Goal: Task Accomplishment & Management: Manage account settings

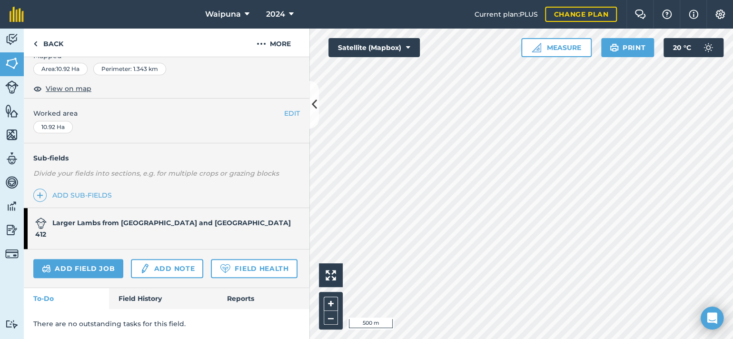
scroll to position [245, 0]
click at [113, 259] on link "Add field job" at bounding box center [78, 268] width 90 height 19
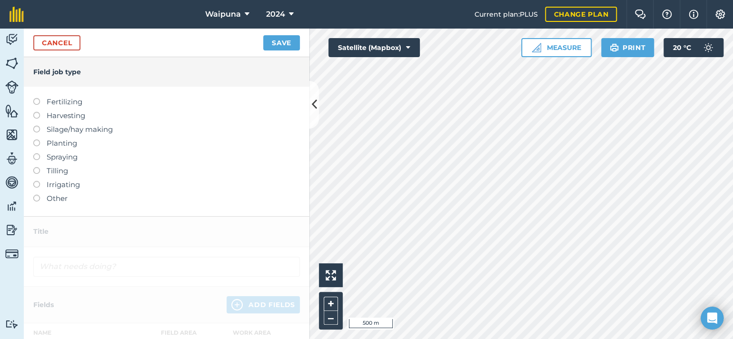
click at [53, 163] on label "Spraying" at bounding box center [166, 156] width 266 height 11
type input "Spraying"
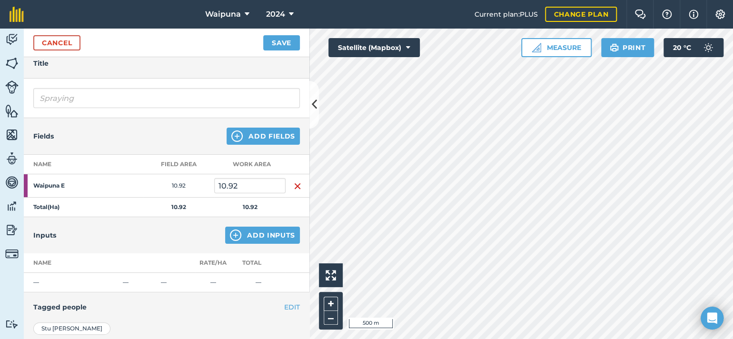
scroll to position [95, 0]
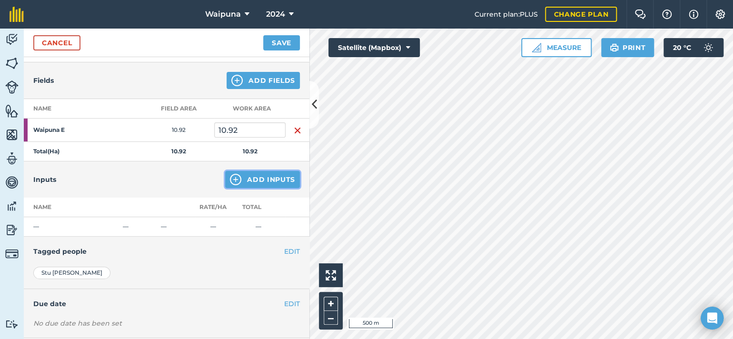
click at [239, 188] on button "Add Inputs" at bounding box center [262, 179] width 75 height 17
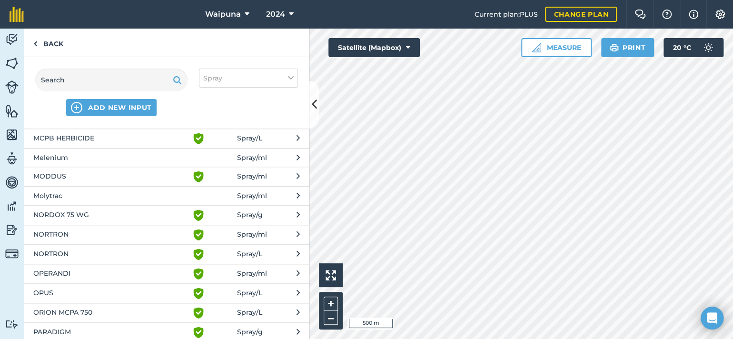
scroll to position [618, 0]
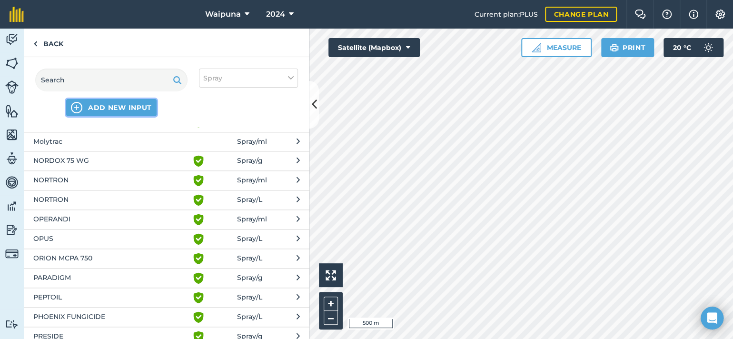
click at [152, 112] on span "ADD NEW INPUT" at bounding box center [120, 108] width 64 height 10
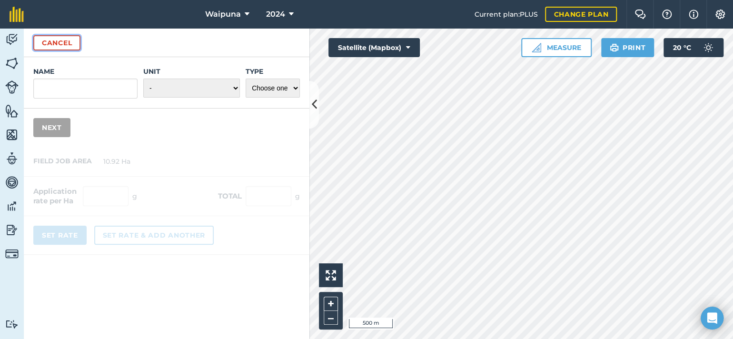
click at [67, 50] on button "Cancel" at bounding box center [56, 42] width 47 height 15
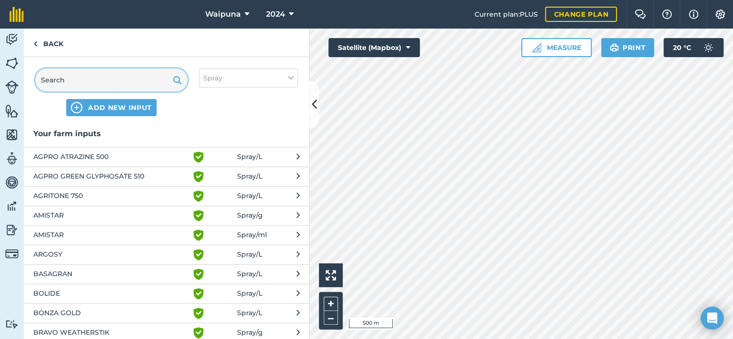
click at [80, 91] on input "text" at bounding box center [111, 80] width 152 height 23
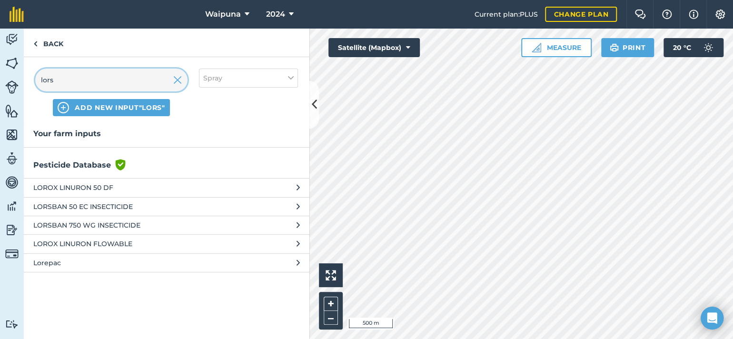
type input "lors"
click at [90, 212] on span "LORSBAN 50 EC INSECTICIDE" at bounding box center [111, 206] width 156 height 10
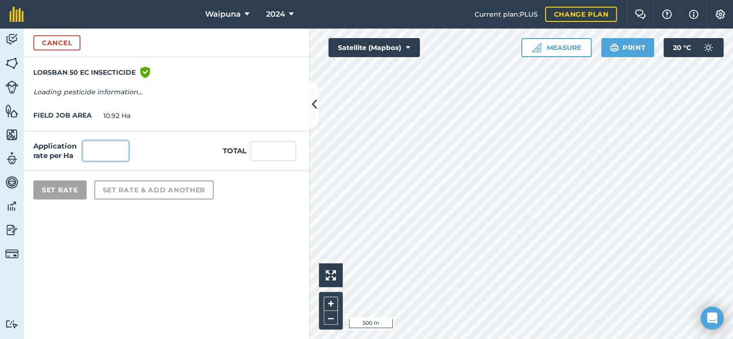
click at [108, 161] on input "text" at bounding box center [106, 151] width 46 height 20
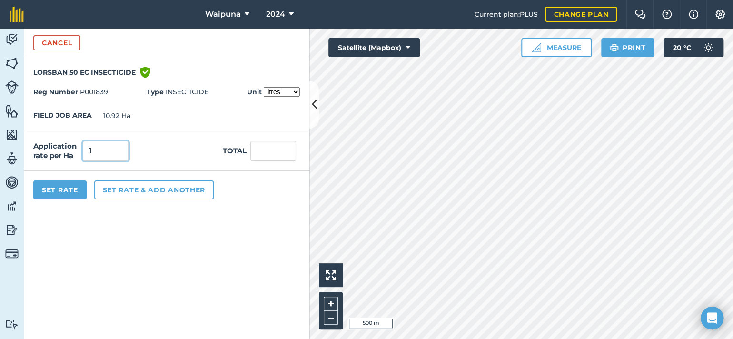
type input "1"
type input "10.92"
click at [61, 199] on button "Set Rate" at bounding box center [59, 189] width 53 height 19
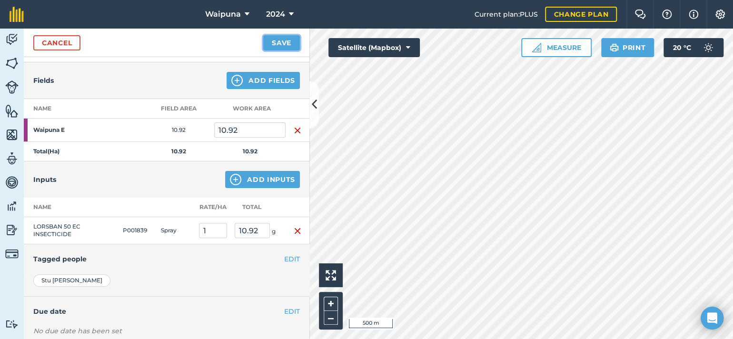
click at [265, 50] on button "Save" at bounding box center [281, 42] width 37 height 15
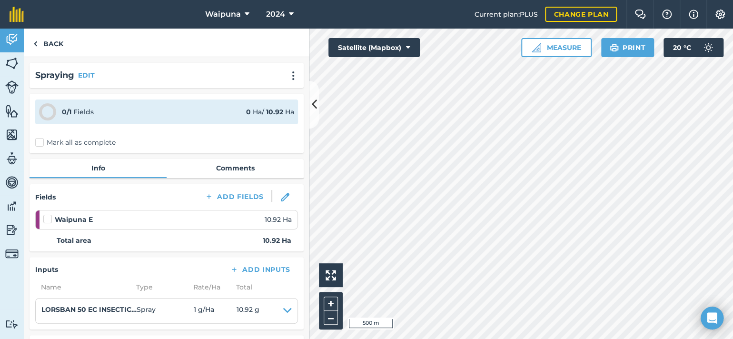
click at [39, 147] on label "Mark all as complete" at bounding box center [75, 142] width 80 height 10
click at [39, 144] on input "Mark all as complete" at bounding box center [38, 140] width 6 height 6
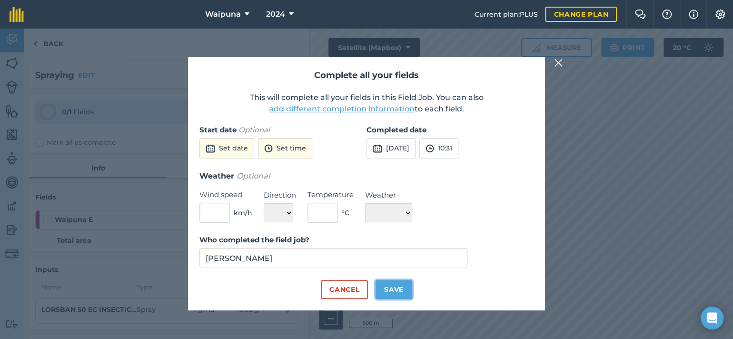
click at [393, 299] on button "Save" at bounding box center [393, 289] width 37 height 19
checkbox input "true"
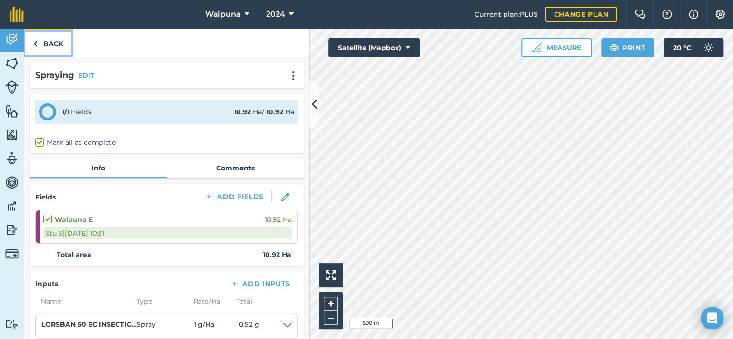
click at [59, 52] on link "Back" at bounding box center [48, 43] width 49 height 28
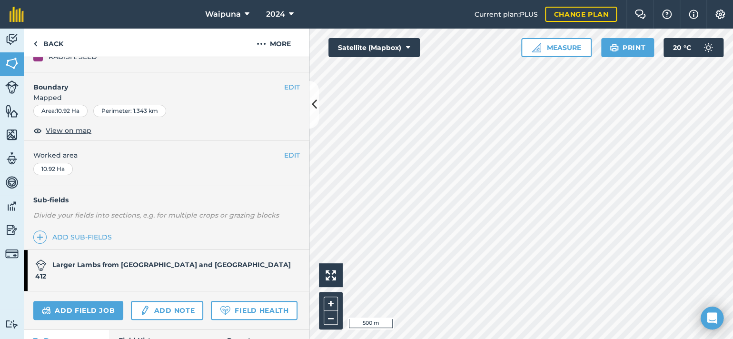
scroll to position [245, 0]
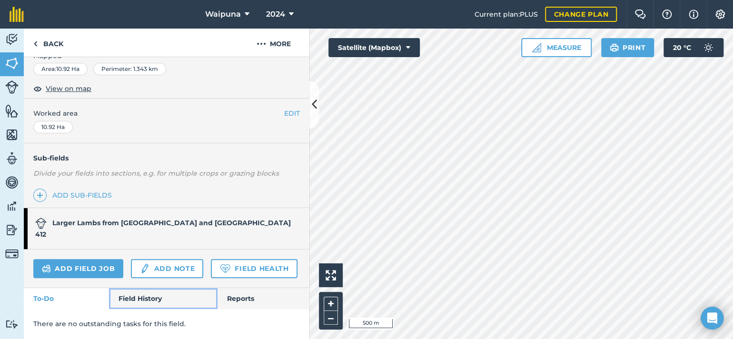
click at [152, 294] on link "Field History" at bounding box center [163, 298] width 108 height 21
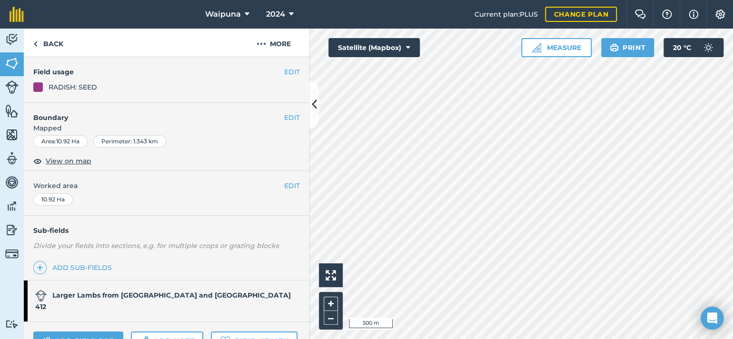
scroll to position [56, 0]
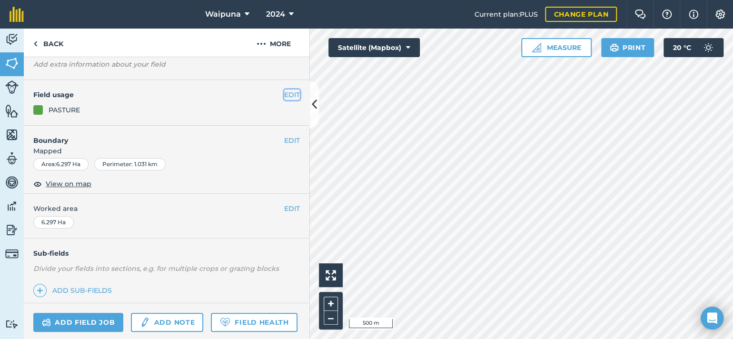
click at [286, 100] on button "EDIT" at bounding box center [292, 94] width 16 height 10
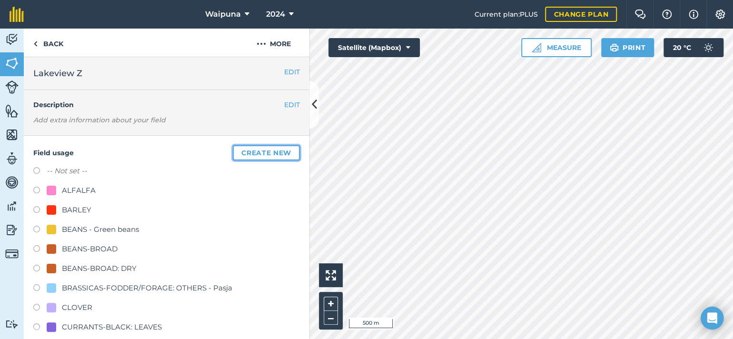
click at [233, 160] on button "Create new" at bounding box center [266, 152] width 67 height 15
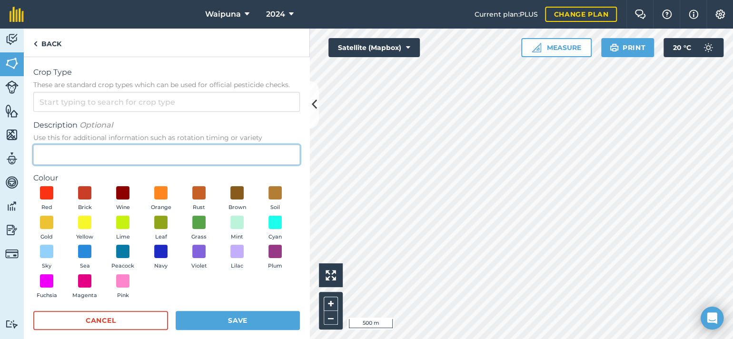
click at [106, 165] on input "Description Optional Use this for additional information such as rotation timin…" at bounding box center [166, 155] width 266 height 20
type input "Kale Seed"
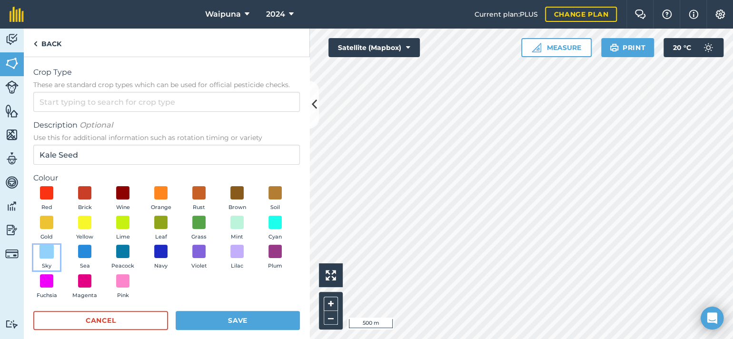
click at [54, 259] on span at bounding box center [46, 251] width 15 height 15
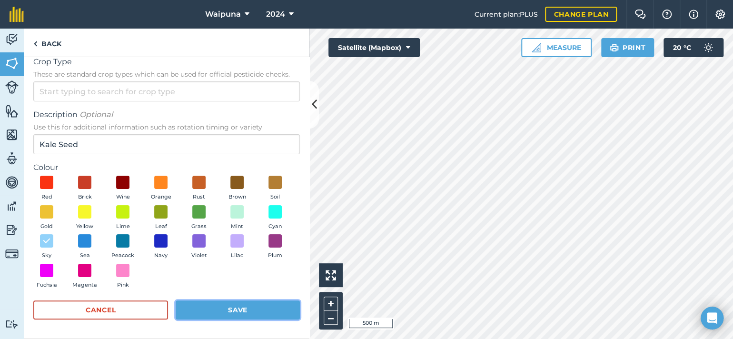
click at [229, 305] on button "Save" at bounding box center [238, 309] width 124 height 19
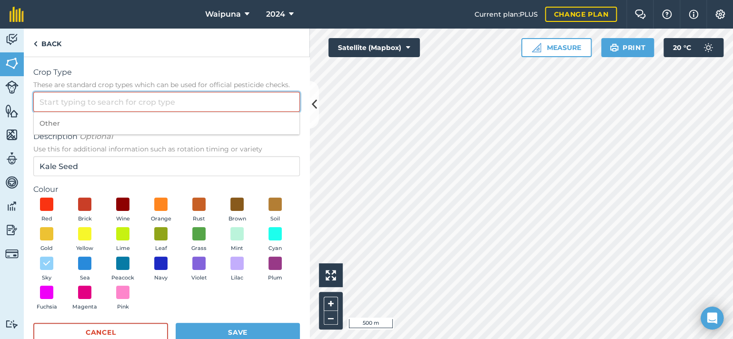
click at [108, 112] on input "Crop Type These are standard crop types which can be used for official pesticid…" at bounding box center [166, 102] width 266 height 20
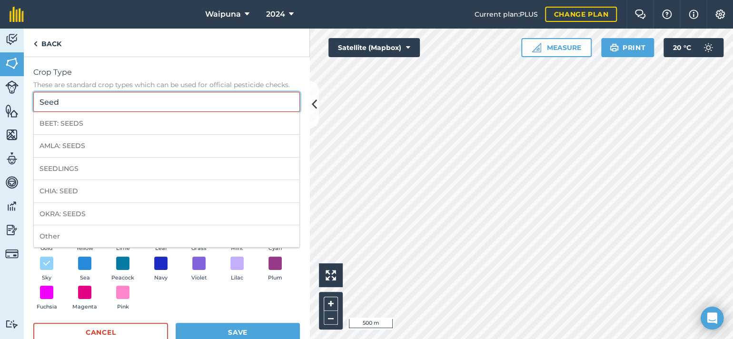
click at [69, 112] on input "Seed" at bounding box center [166, 102] width 266 height 20
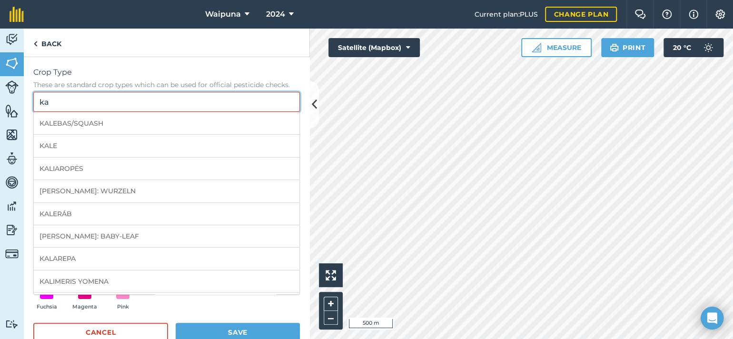
type input "k"
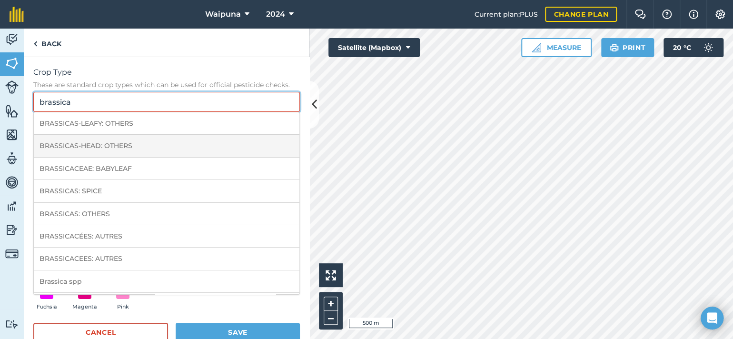
scroll to position [48, 0]
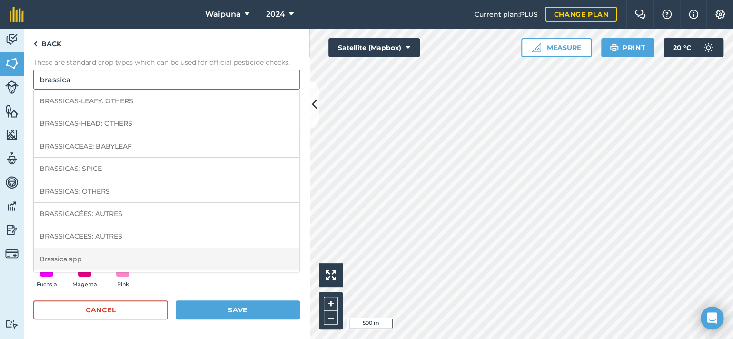
click at [87, 270] on li "Brassica spp" at bounding box center [166, 259] width 265 height 22
type input "Brassica spp"
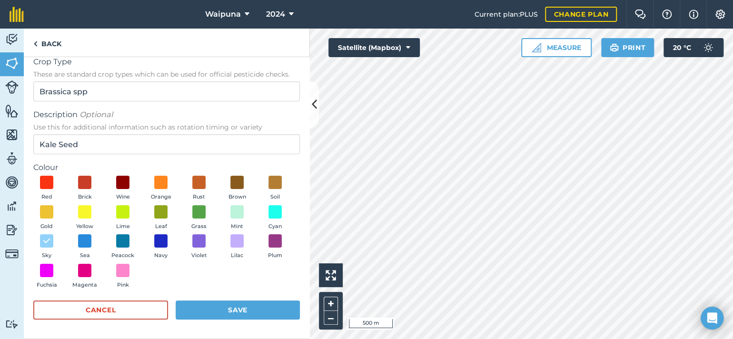
scroll to position [138, 0]
click at [239, 311] on button "Save" at bounding box center [238, 309] width 124 height 19
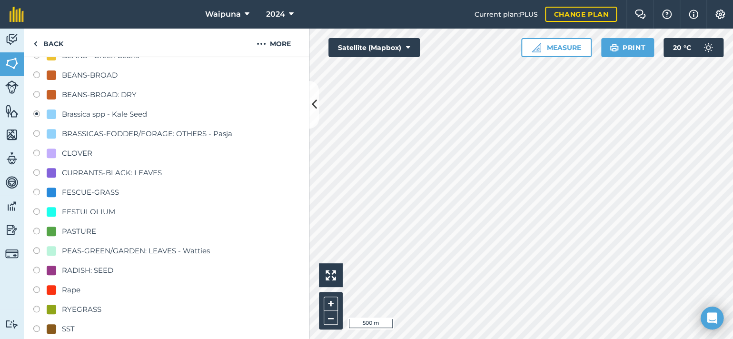
scroll to position [190, 0]
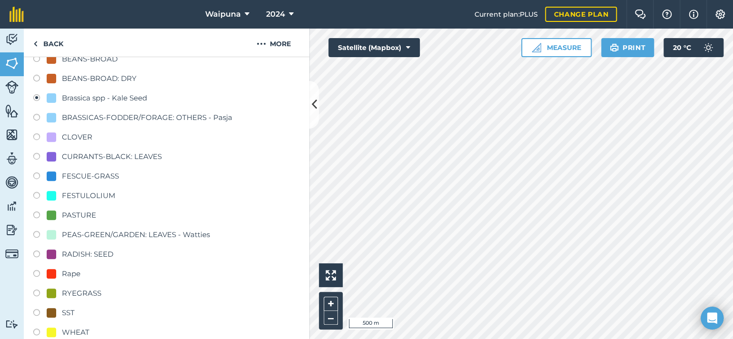
click at [120, 104] on div "Brassica spp - Kale Seed" at bounding box center [104, 97] width 85 height 11
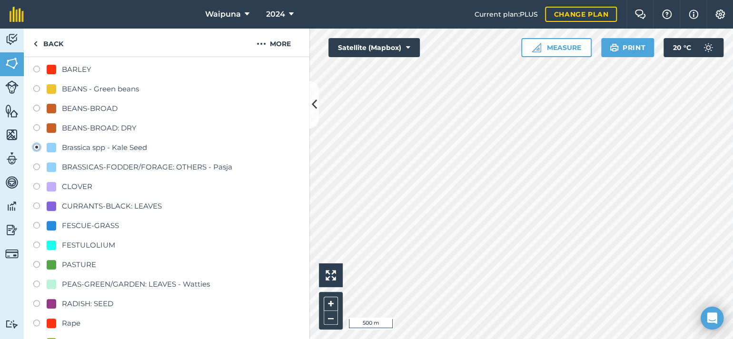
scroll to position [48, 0]
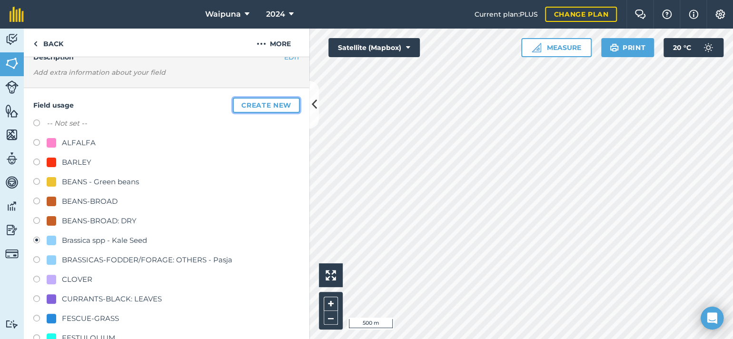
click at [233, 113] on button "Create new" at bounding box center [266, 105] width 67 height 15
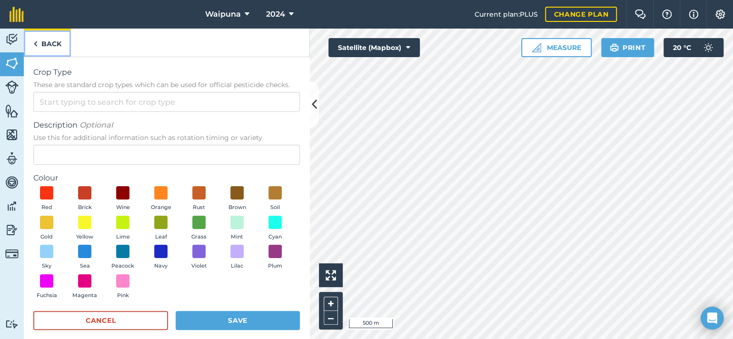
click at [45, 51] on link "Back" at bounding box center [47, 43] width 47 height 28
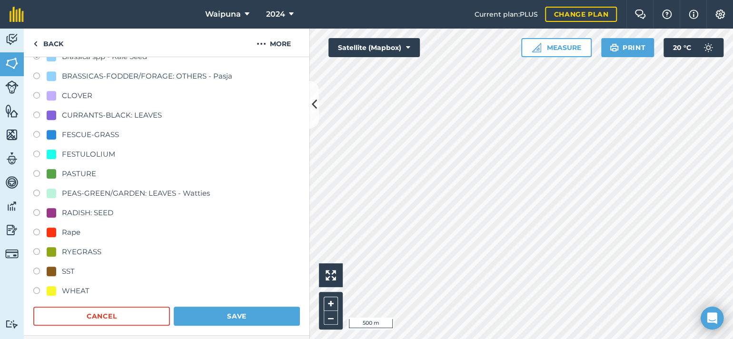
scroll to position [142, 0]
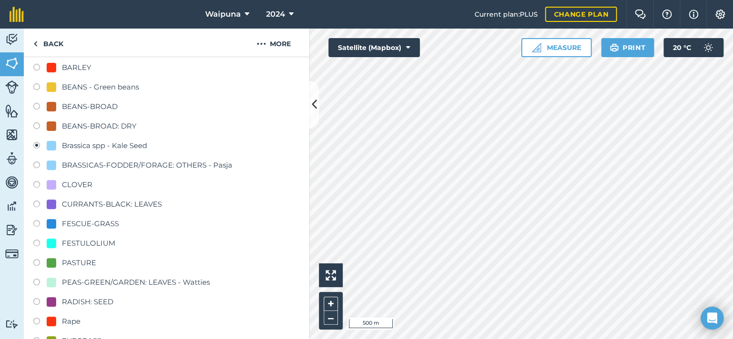
click at [37, 151] on label at bounding box center [39, 147] width 13 height 10
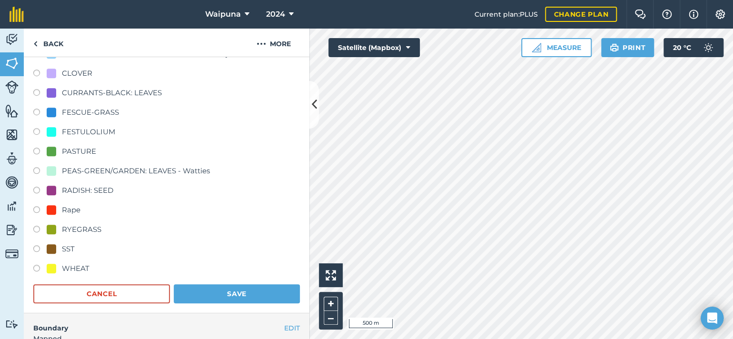
scroll to position [333, 0]
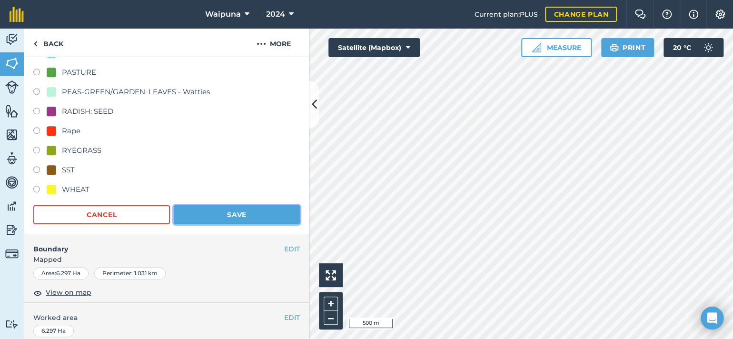
click at [221, 224] on button "Save" at bounding box center [237, 214] width 126 height 19
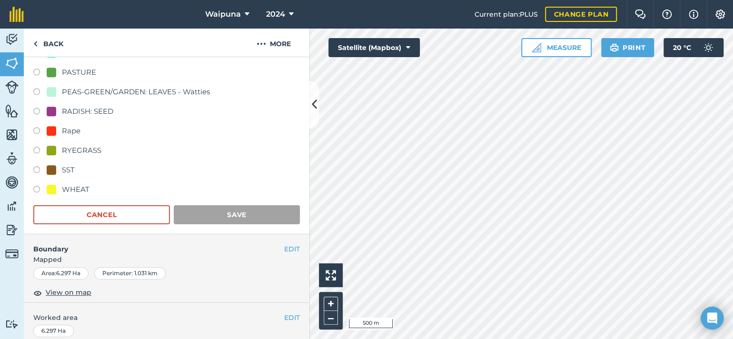
scroll to position [210, 0]
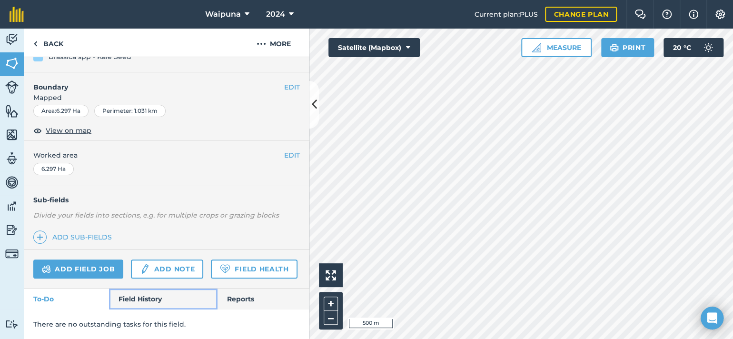
click at [149, 301] on link "Field History" at bounding box center [163, 298] width 108 height 21
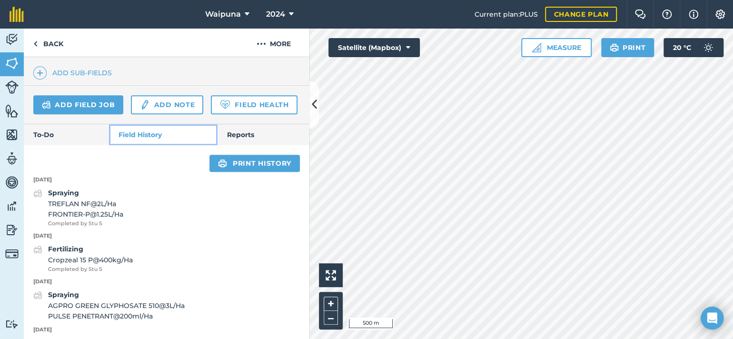
scroll to position [257, 0]
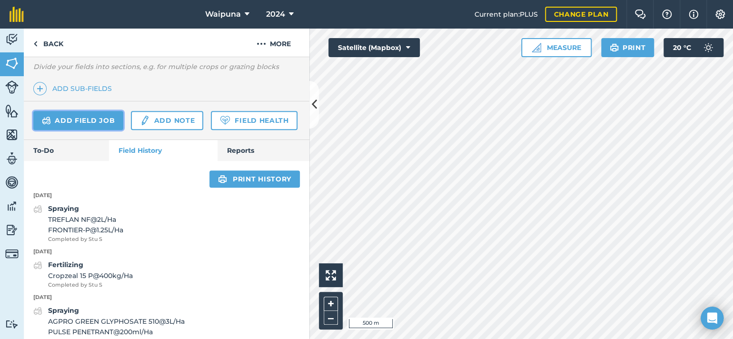
click at [98, 130] on link "Add field job" at bounding box center [78, 120] width 90 height 19
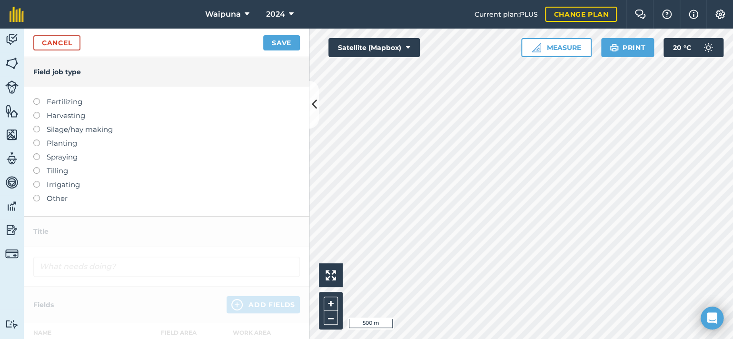
click at [42, 163] on label "Spraying" at bounding box center [166, 156] width 266 height 11
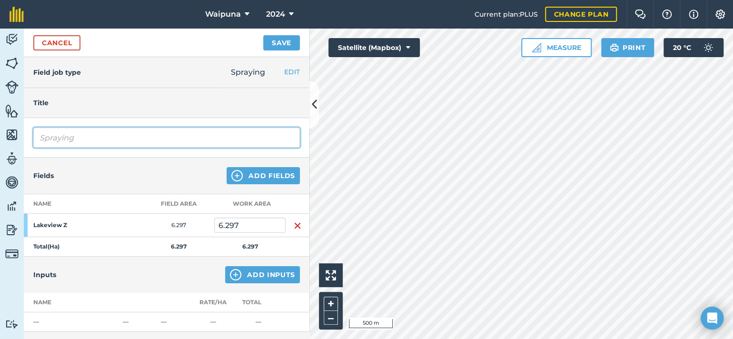
click at [161, 147] on input "Spraying" at bounding box center [166, 137] width 266 height 20
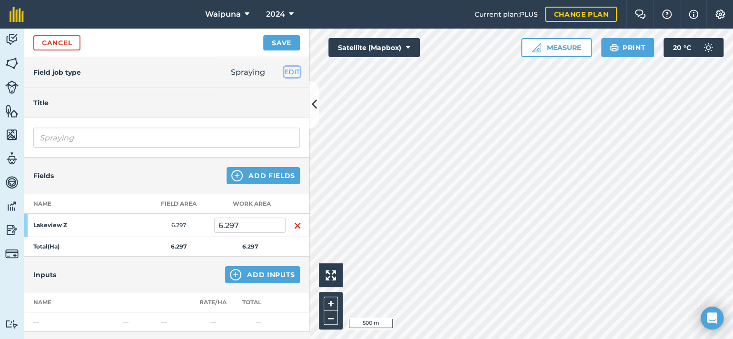
click at [287, 77] on button "EDIT" at bounding box center [292, 72] width 16 height 10
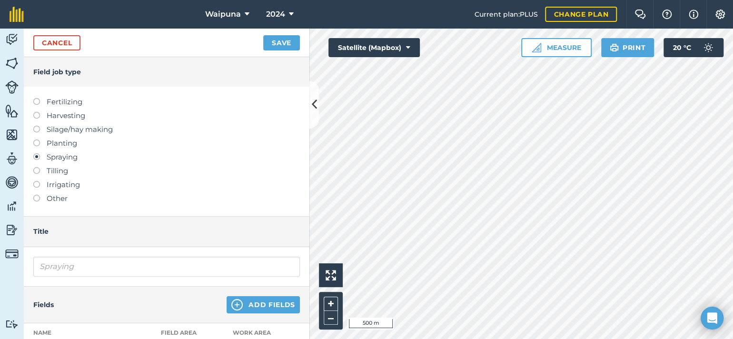
click at [44, 149] on label "Planting" at bounding box center [166, 142] width 266 height 11
type input "Planting"
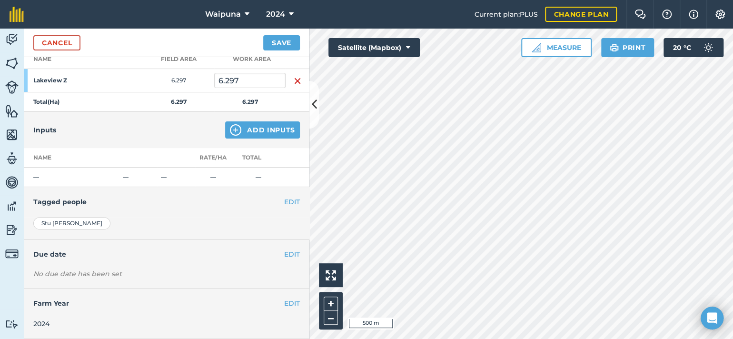
scroll to position [182, 0]
click at [225, 138] on button "Add Inputs" at bounding box center [262, 129] width 75 height 17
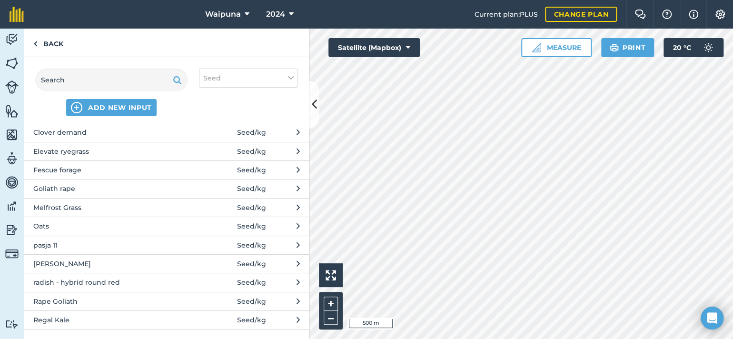
scroll to position [147, 0]
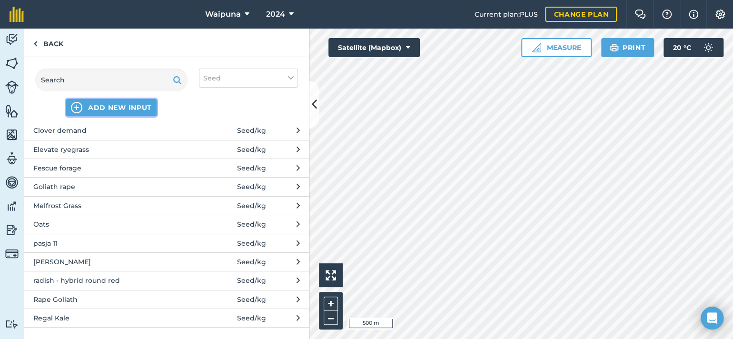
click at [130, 112] on span "ADD NEW INPUT" at bounding box center [120, 108] width 64 height 10
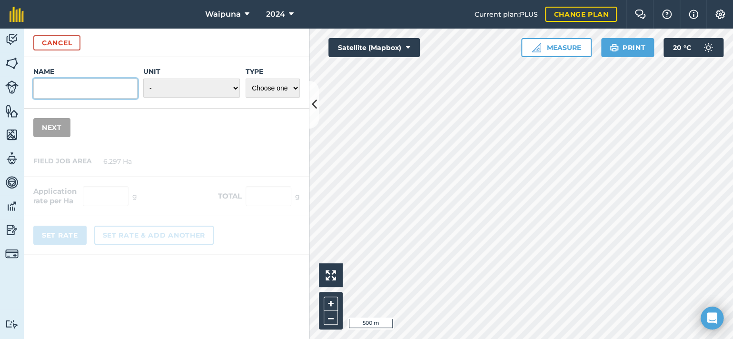
click at [77, 98] on input "Name" at bounding box center [85, 88] width 104 height 20
type input "K"
type input "asian kale"
click at [166, 98] on select "- Grams/g Kilograms/kg Metric tonnes/t Millilitres/ml Litres/L Ounces/oz Pounds…" at bounding box center [191, 87] width 97 height 19
select select "KILOGRAMS"
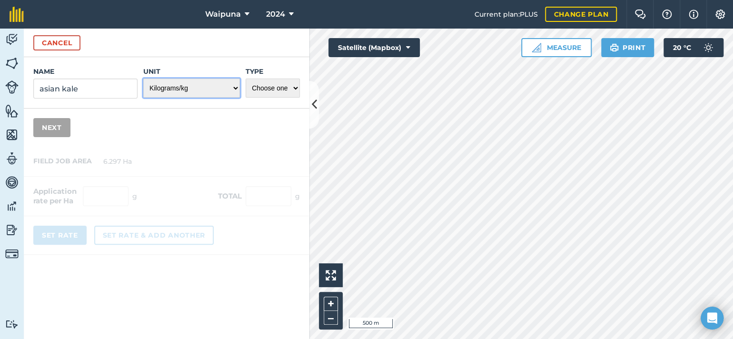
click at [143, 97] on select "- Grams/g Kilograms/kg Metric tonnes/t Millilitres/ml Litres/L Ounces/oz Pounds…" at bounding box center [191, 87] width 97 height 19
click at [273, 98] on select "Choose one Fertilizer Seed Spray Fuel Other" at bounding box center [272, 87] width 54 height 19
select select "SEED"
click at [245, 97] on select "Choose one Fertilizer Seed Spray Fuel Other" at bounding box center [272, 87] width 54 height 19
click at [52, 137] on button "Next" at bounding box center [51, 127] width 37 height 19
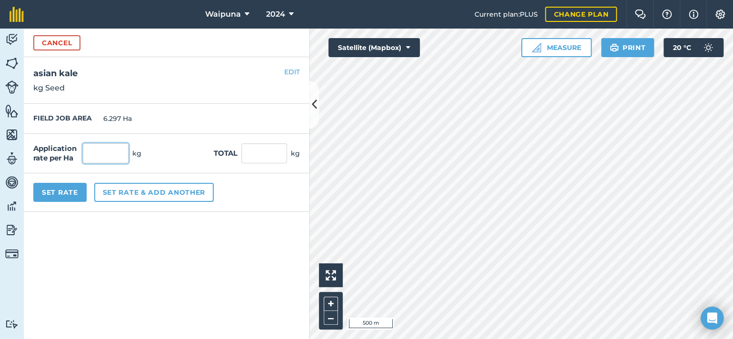
click at [116, 163] on input "text" at bounding box center [106, 153] width 46 height 20
type input "2.5"
type input "15.743"
click at [72, 202] on button "Set Rate" at bounding box center [59, 192] width 53 height 19
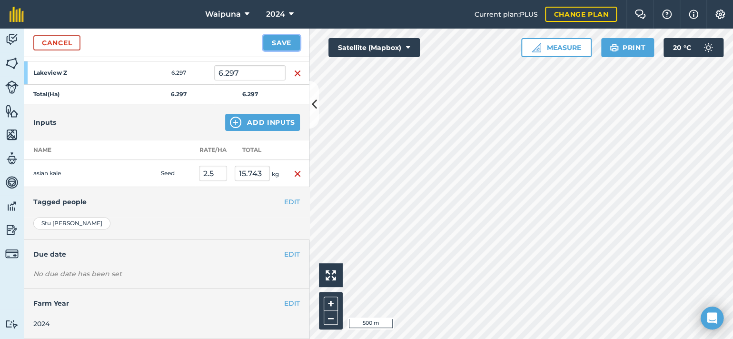
click at [272, 50] on button "Save" at bounding box center [281, 42] width 37 height 15
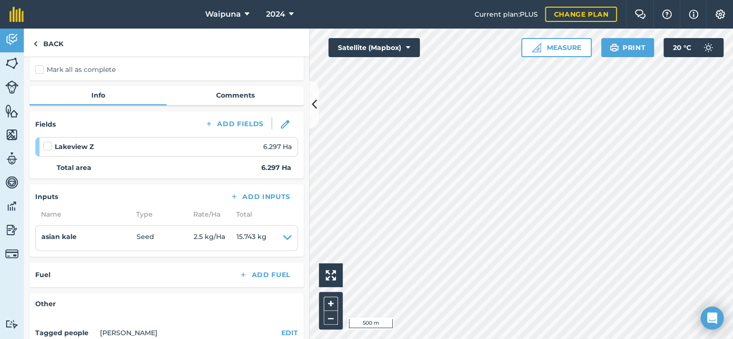
scroll to position [95, 0]
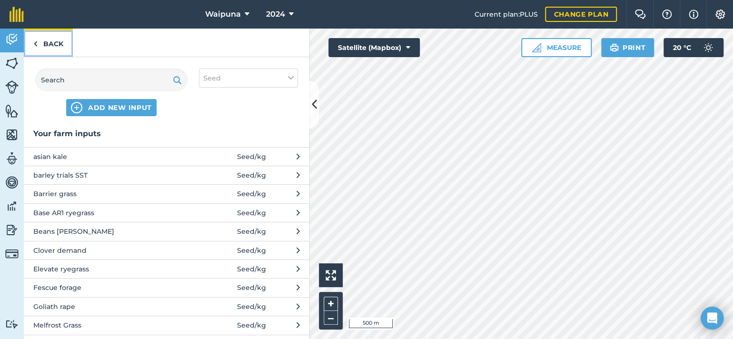
click at [43, 56] on link "Back" at bounding box center [48, 43] width 49 height 28
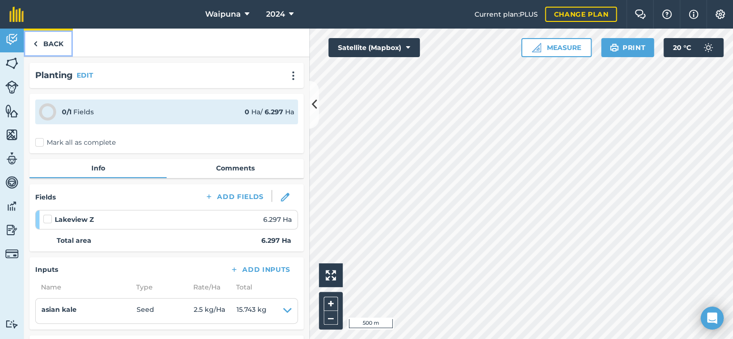
click at [38, 49] on img at bounding box center [35, 43] width 4 height 11
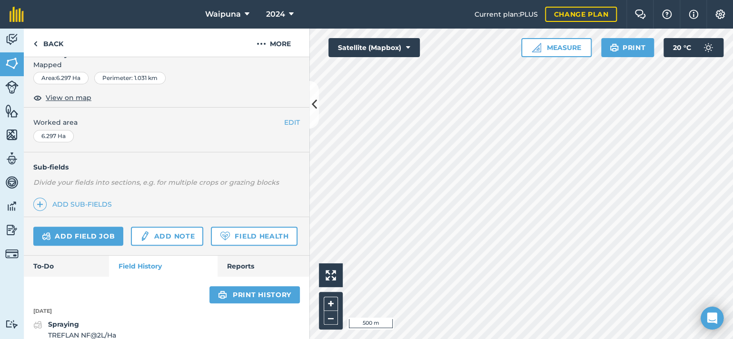
scroll to position [142, 0]
click at [120, 245] on link "Add field job" at bounding box center [78, 235] width 90 height 19
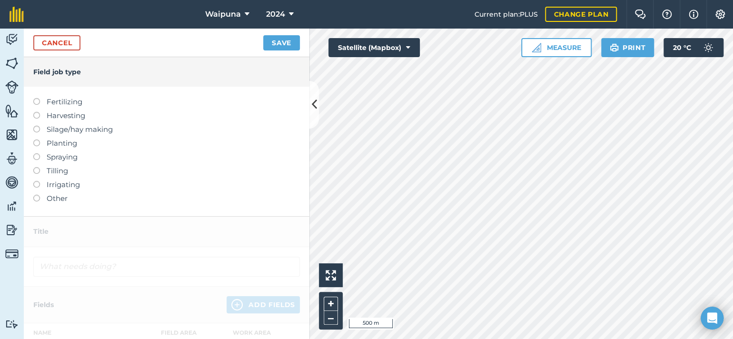
click at [44, 108] on label "Fertilizing" at bounding box center [166, 101] width 266 height 11
type input "Fertilizing"
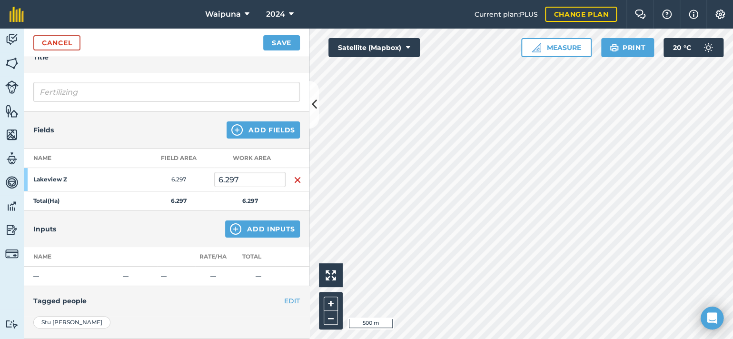
scroll to position [95, 0]
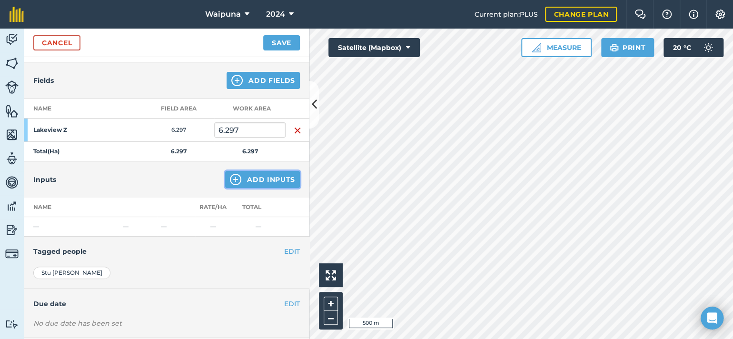
click at [233, 188] on button "Add Inputs" at bounding box center [262, 179] width 75 height 17
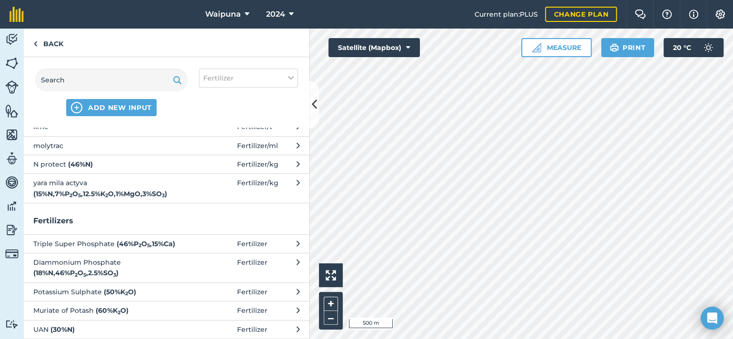
scroll to position [190, 0]
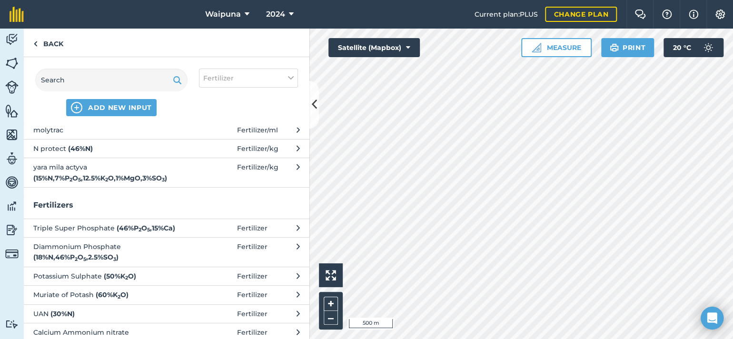
click at [123, 183] on span "yara mila actyva ( 15 % N , 7 % P 2 O 5 , 12.5 % K 2 O , 1 % MgO , 3 % SO 3 )" at bounding box center [111, 172] width 156 height 21
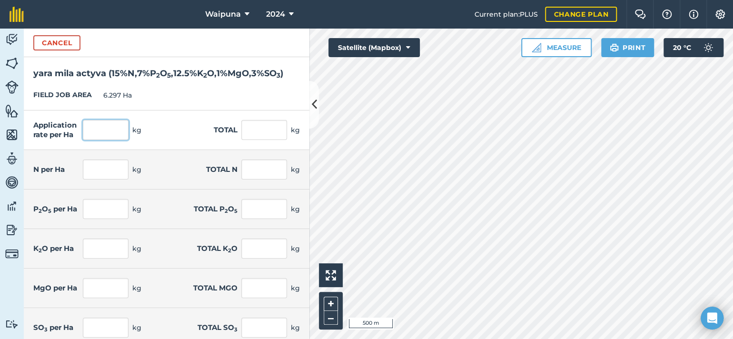
click at [123, 140] on input "text" at bounding box center [106, 130] width 46 height 20
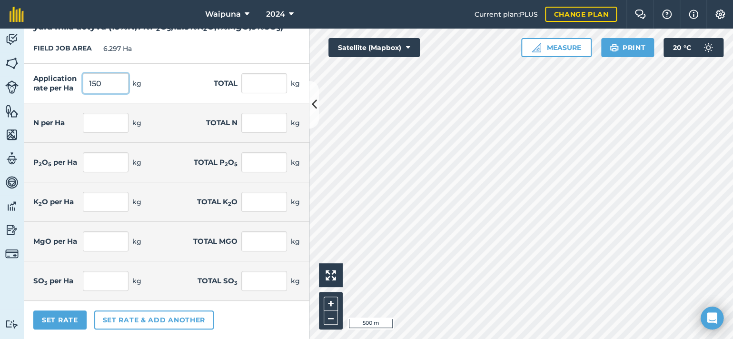
scroll to position [116, 0]
type input "150"
type input "944.55"
type input "22.5"
type input "141.683"
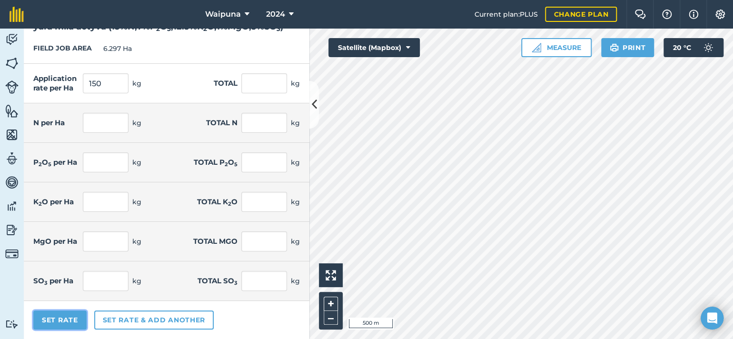
type input "10.5"
type input "66.119"
type input "18.75"
type input "118.069"
type input "1.5"
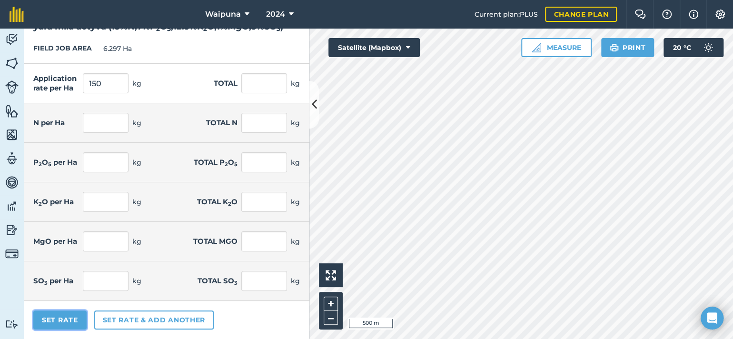
type input "9.446"
type input "4.5"
type input "28.336"
click at [80, 322] on button "Set Rate" at bounding box center [59, 319] width 53 height 19
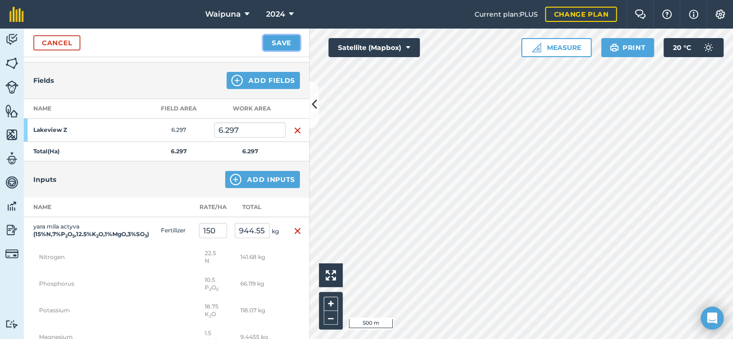
click at [274, 50] on button "Save" at bounding box center [281, 42] width 37 height 15
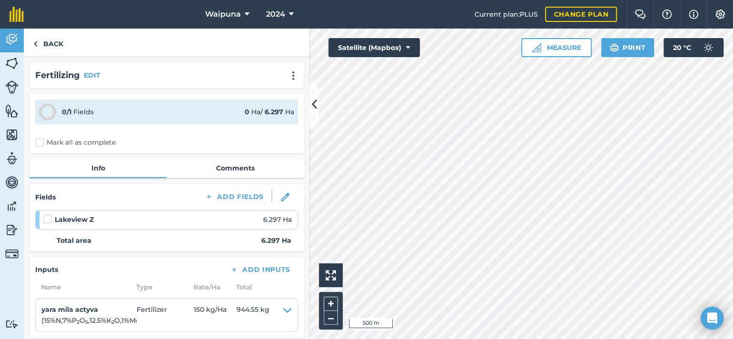
click at [46, 147] on label "Mark all as complete" at bounding box center [75, 142] width 80 height 10
click at [41, 144] on input "Mark all as complete" at bounding box center [38, 140] width 6 height 6
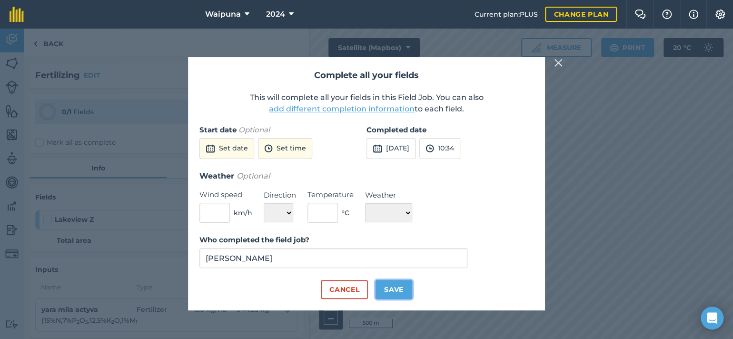
click at [398, 299] on button "Save" at bounding box center [393, 289] width 37 height 19
checkbox input "true"
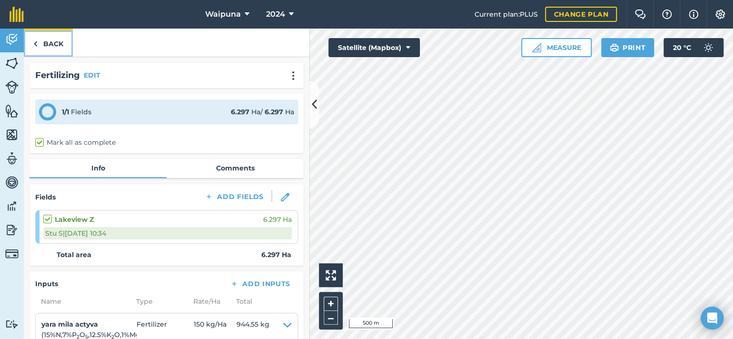
click at [36, 49] on img at bounding box center [35, 43] width 4 height 11
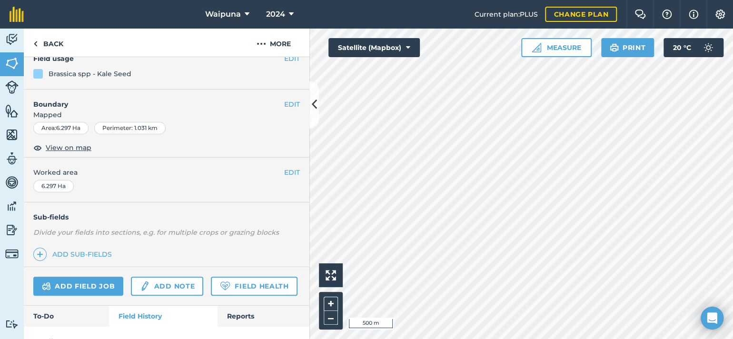
scroll to position [190, 0]
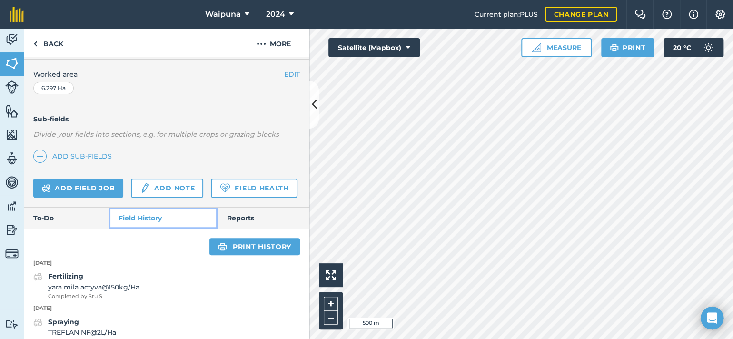
click at [138, 228] on link "Field History" at bounding box center [163, 217] width 108 height 21
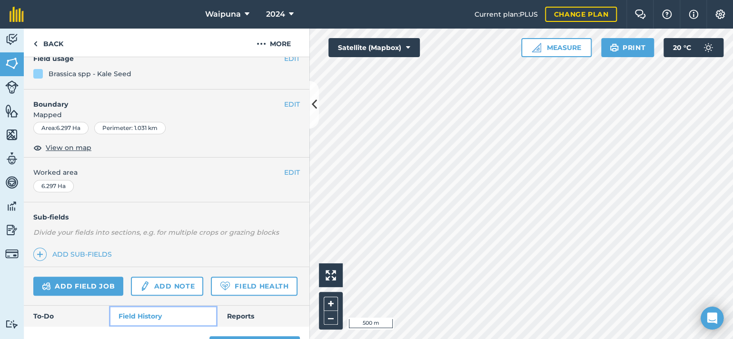
scroll to position [238, 0]
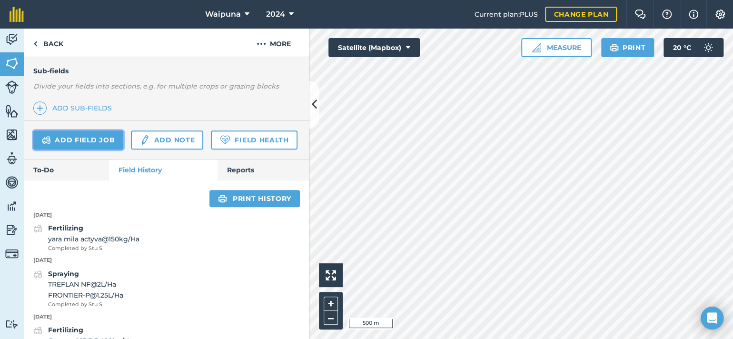
click at [109, 149] on link "Add field job" at bounding box center [78, 139] width 90 height 19
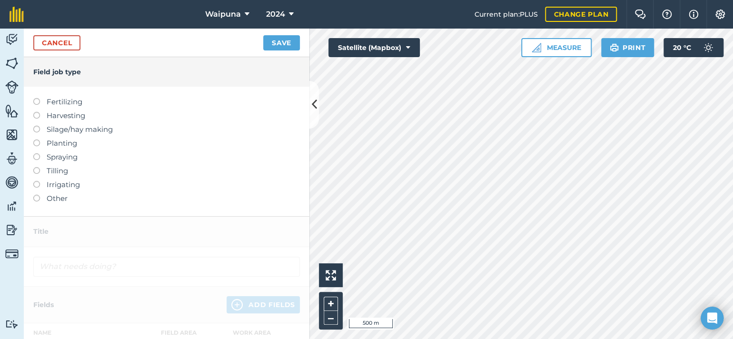
click at [61, 149] on label "Planting" at bounding box center [166, 142] width 266 height 11
type input "Planting"
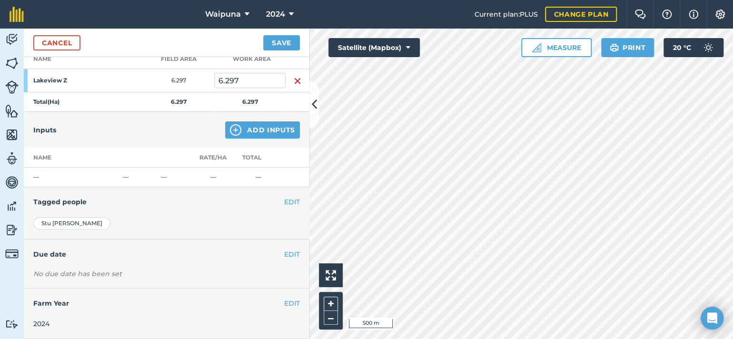
scroll to position [190, 0]
click at [62, 187] on td "—" at bounding box center [71, 177] width 95 height 20
click at [225, 138] on button "Add Inputs" at bounding box center [262, 129] width 75 height 17
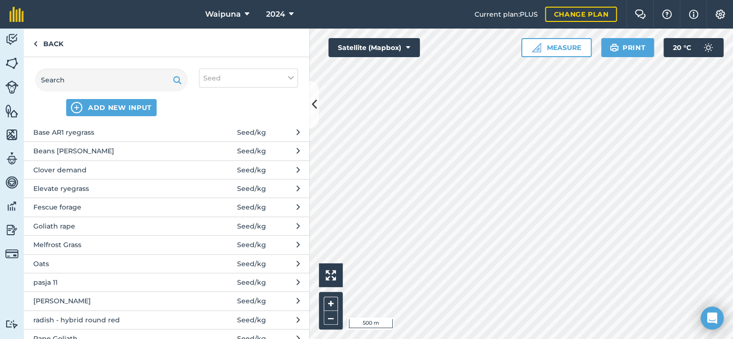
scroll to position [0, 0]
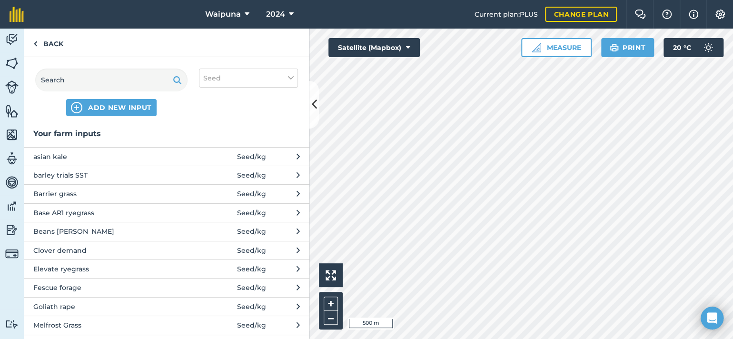
click at [84, 162] on span "asian kale" at bounding box center [111, 156] width 156 height 10
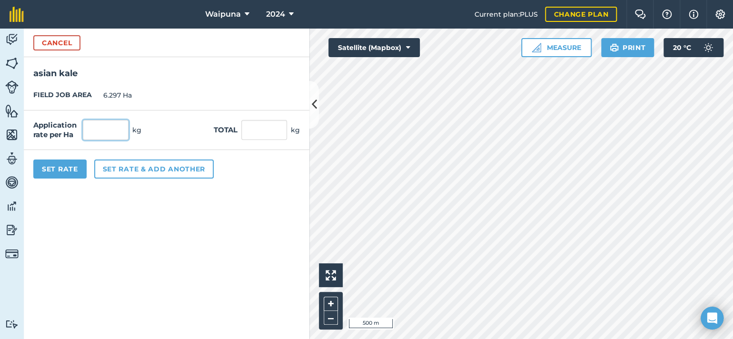
click at [128, 140] on input "text" at bounding box center [106, 130] width 46 height 20
type input "2.5"
type input "15.743"
click at [87, 178] on button "Set Rate" at bounding box center [59, 168] width 53 height 19
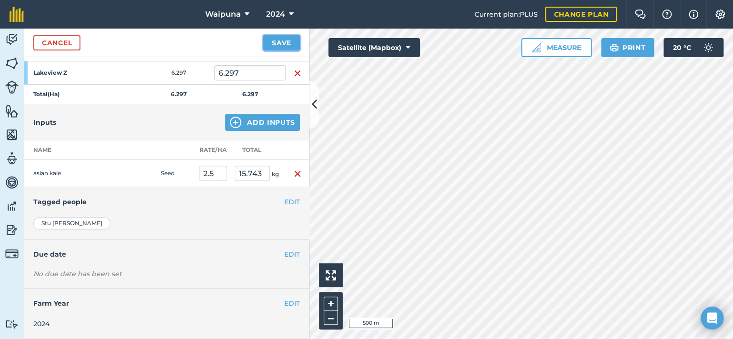
click at [268, 50] on button "Save" at bounding box center [281, 42] width 37 height 15
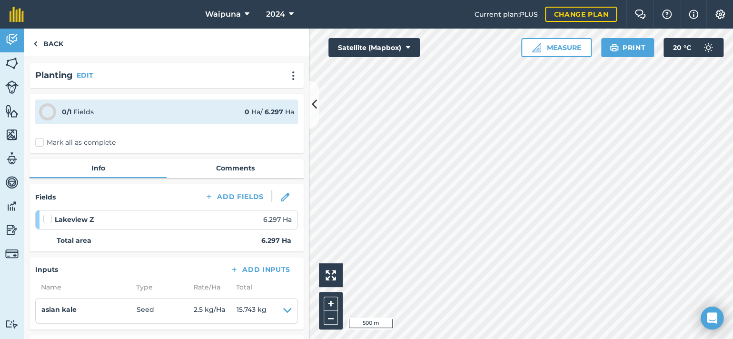
click at [39, 147] on label "Mark all as complete" at bounding box center [75, 142] width 80 height 10
click at [39, 144] on input "Mark all as complete" at bounding box center [38, 140] width 6 height 6
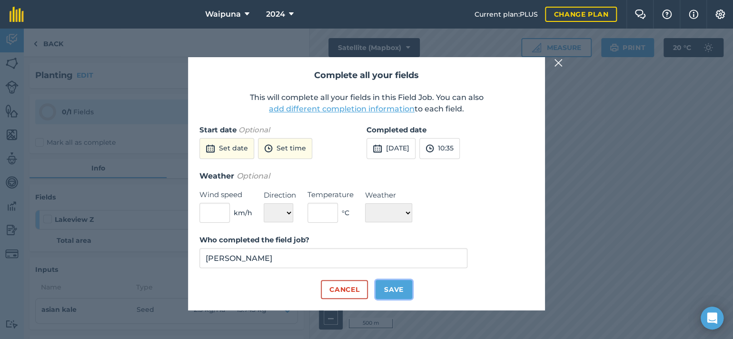
click at [412, 299] on button "Save" at bounding box center [393, 289] width 37 height 19
checkbox input "true"
